Goal: Browse casually

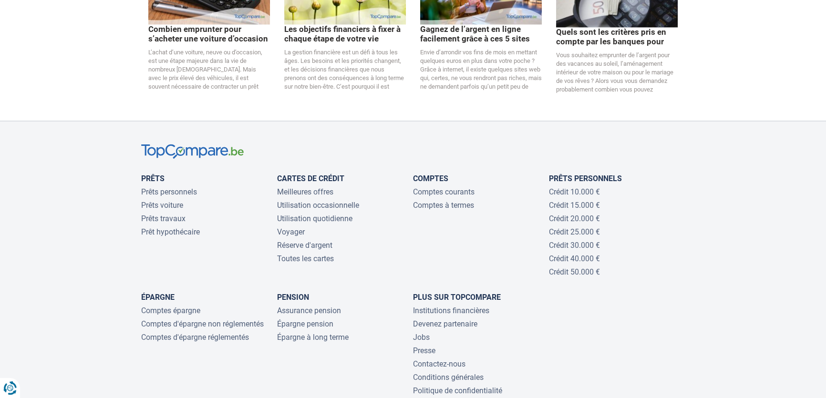
scroll to position [1988, 0]
